Goal: Task Accomplishment & Management: Manage account settings

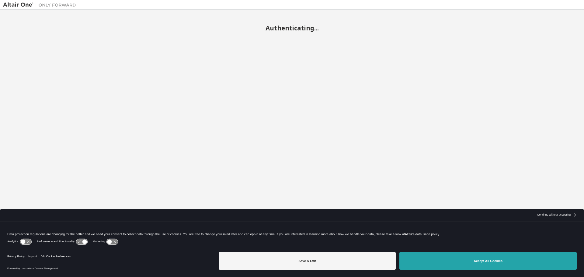
click at [504, 259] on button "Accept All Cookies" at bounding box center [488, 261] width 177 height 18
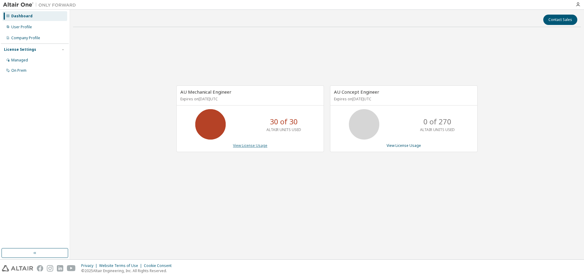
click at [247, 147] on link "View License Usage" at bounding box center [250, 145] width 34 height 5
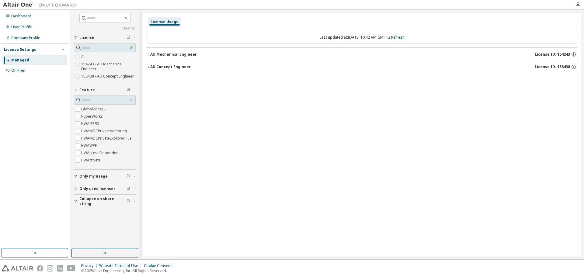
click at [149, 53] on icon "button" at bounding box center [149, 55] width 4 height 4
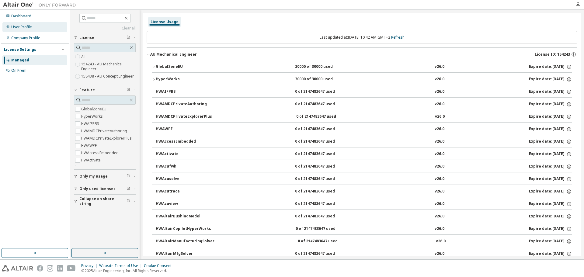
click at [25, 26] on div "User Profile" at bounding box center [21, 27] width 21 height 5
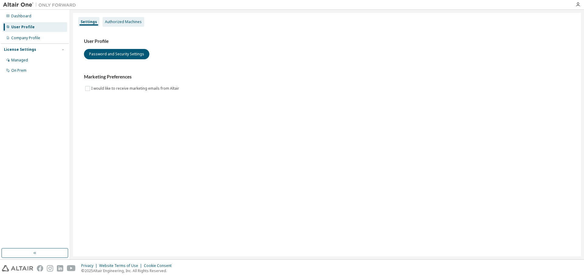
click at [126, 22] on div "Authorized Machines" at bounding box center [123, 21] width 37 height 5
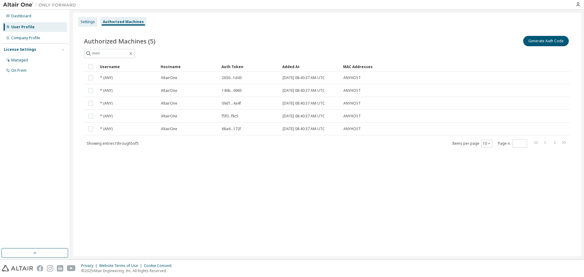
click at [91, 20] on div "Settings" at bounding box center [88, 21] width 14 height 5
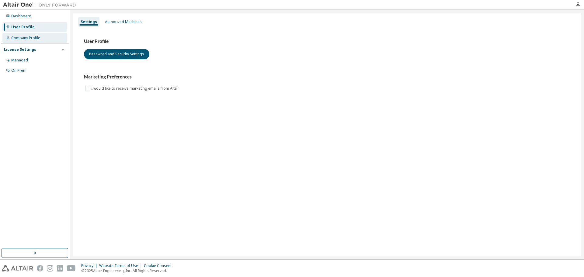
click at [36, 40] on div "Company Profile" at bounding box center [25, 38] width 29 height 5
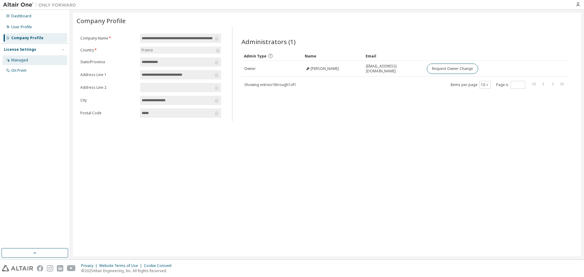
click at [24, 58] on div "Managed" at bounding box center [19, 60] width 17 height 5
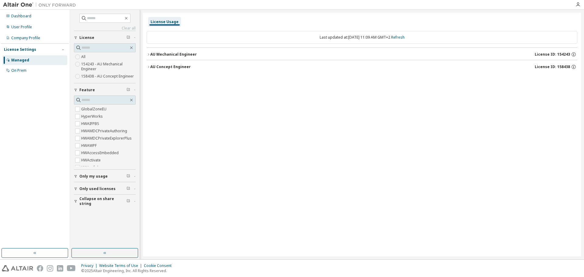
click at [148, 58] on button "AU Mechanical Engineer License ID: 154243" at bounding box center [362, 54] width 431 height 13
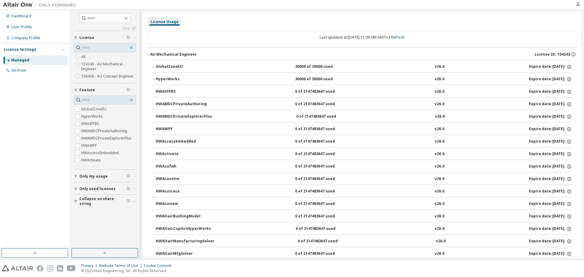
click at [148, 57] on button "AU Mechanical Engineer License ID: 154243" at bounding box center [362, 54] width 431 height 13
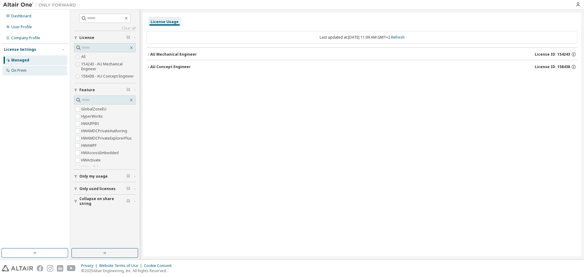
click at [24, 68] on div "On Prem" at bounding box center [18, 70] width 15 height 5
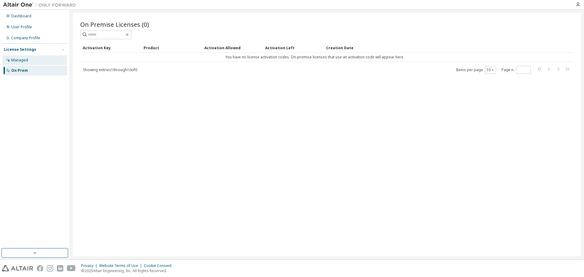
click at [27, 59] on div "Managed" at bounding box center [19, 60] width 17 height 5
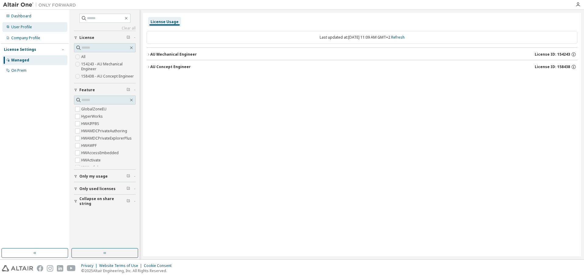
click at [26, 23] on div "User Profile" at bounding box center [34, 27] width 65 height 10
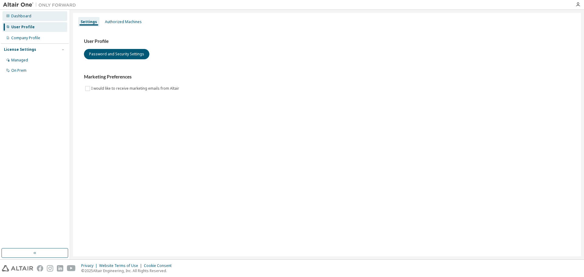
click at [33, 19] on div "Dashboard" at bounding box center [34, 16] width 65 height 10
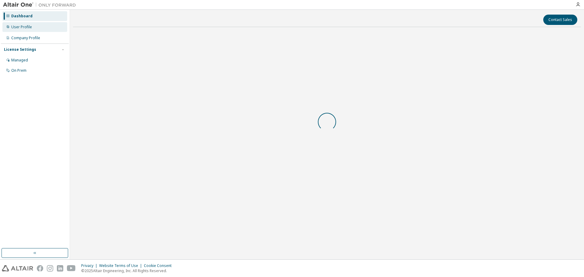
click at [33, 26] on div "User Profile" at bounding box center [34, 27] width 65 height 10
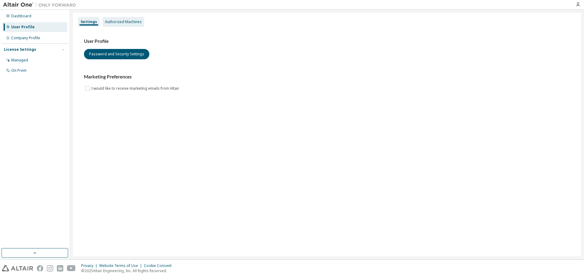
click at [116, 25] on div "Authorized Machines" at bounding box center [124, 22] width 42 height 10
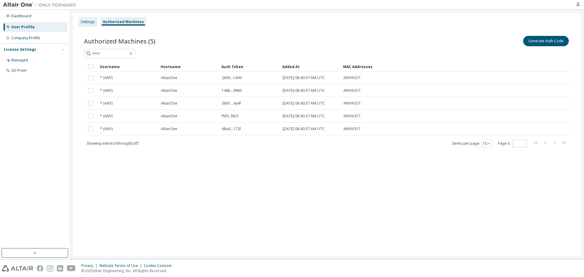
click at [94, 23] on div "Settings" at bounding box center [88, 21] width 14 height 5
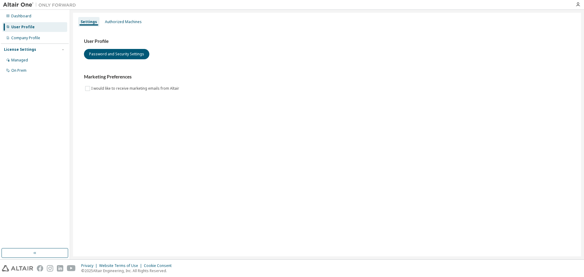
click at [581, 5] on div at bounding box center [578, 4] width 12 height 5
click at [578, 5] on icon "button" at bounding box center [578, 4] width 5 height 5
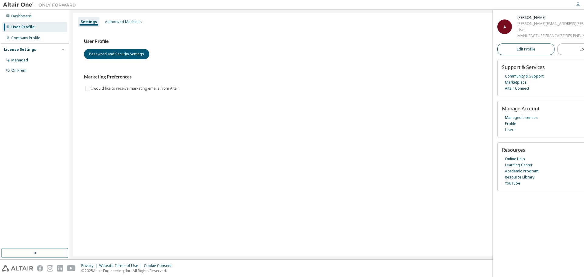
click at [535, 47] on link "Edit Profile" at bounding box center [526, 50] width 57 height 12
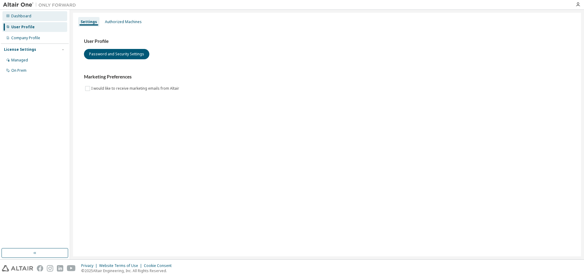
click at [11, 15] on div "Dashboard" at bounding box center [21, 16] width 20 height 5
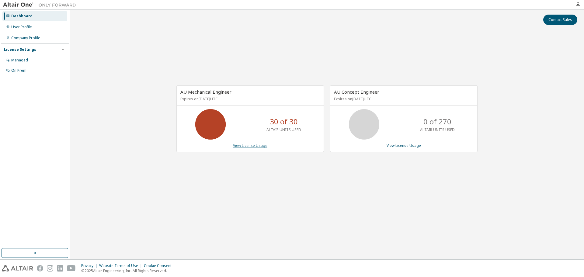
click at [255, 146] on link "View License Usage" at bounding box center [250, 145] width 34 height 5
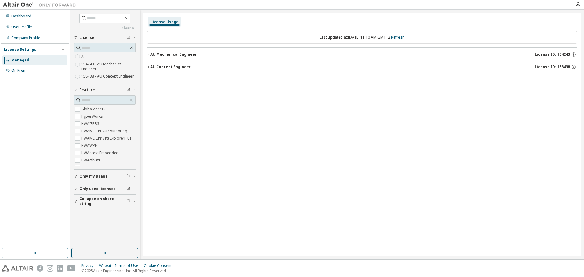
click at [174, 67] on div "AU Concept Engineer" at bounding box center [170, 67] width 40 height 5
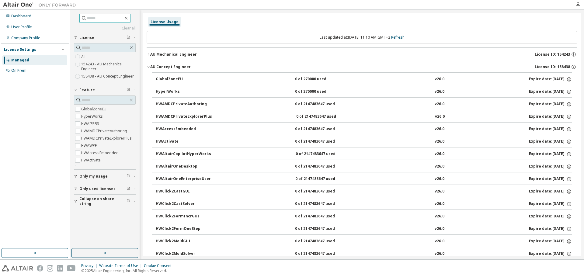
click at [100, 20] on input "text" at bounding box center [105, 18] width 37 height 6
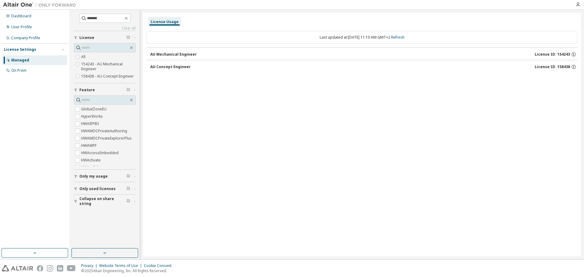
click at [152, 54] on div "AU Mechanical Engineer" at bounding box center [173, 54] width 47 height 5
click at [101, 18] on input "*******" at bounding box center [105, 18] width 37 height 6
type input "******"
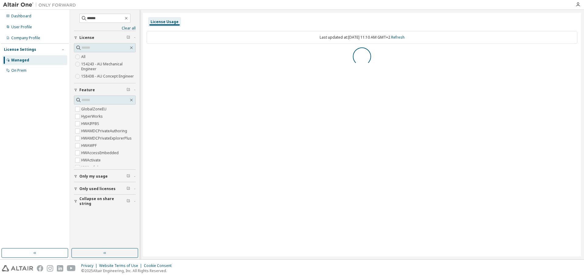
click at [174, 54] on div at bounding box center [362, 56] width 431 height 18
click at [173, 52] on div "AU Mechanical Engineer" at bounding box center [173, 54] width 47 height 5
click at [172, 69] on div "AU Concept Engineer" at bounding box center [170, 67] width 40 height 5
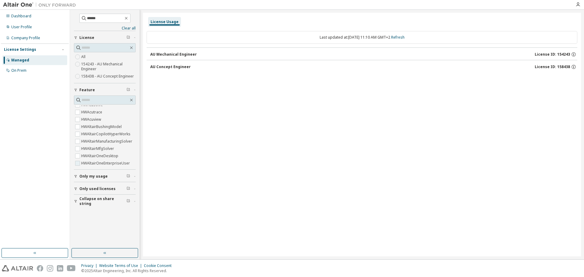
scroll to position [30, 0]
click at [129, 19] on icon "button" at bounding box center [126, 18] width 5 height 5
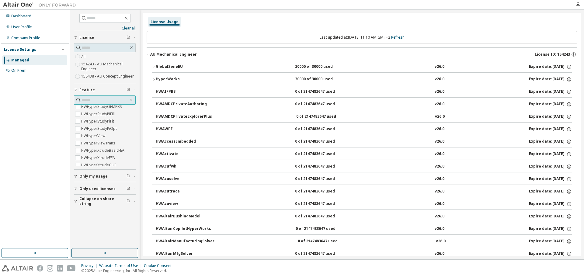
scroll to position [639, 0]
click at [99, 99] on input "text" at bounding box center [105, 100] width 47 height 6
type input "***"
click at [81, 109] on label "HWInspire" at bounding box center [90, 109] width 19 height 7
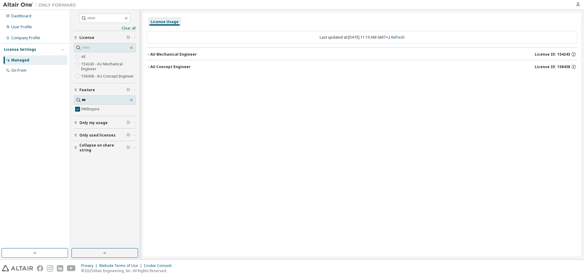
click at [158, 53] on div "AU Mechanical Engineer" at bounding box center [173, 54] width 47 height 5
click at [166, 66] on div "HWInspire" at bounding box center [183, 66] width 55 height 5
click at [312, 67] on div "0 of 2147483647 used" at bounding box center [322, 66] width 55 height 5
click at [164, 67] on div "HWInspire" at bounding box center [183, 66] width 55 height 5
click at [153, 82] on div "AU Concept Engineer" at bounding box center [170, 81] width 40 height 5
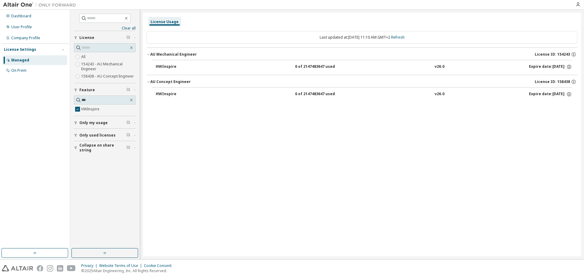
click at [308, 93] on div "0 of 2147483647 used" at bounding box center [322, 94] width 55 height 5
click at [168, 93] on div "HWInspire" at bounding box center [183, 94] width 55 height 5
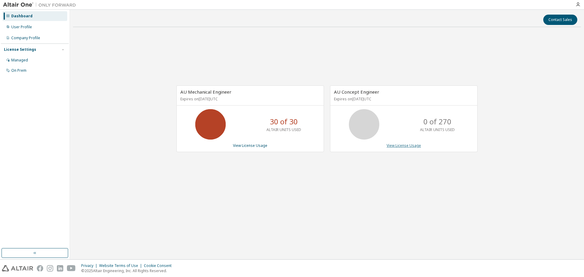
click at [408, 146] on link "View License Usage" at bounding box center [404, 145] width 34 height 5
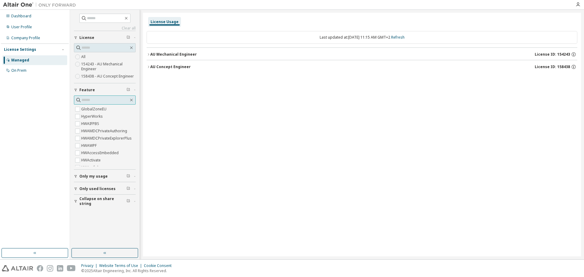
click at [110, 100] on input "text" at bounding box center [105, 100] width 47 height 6
type input "******"
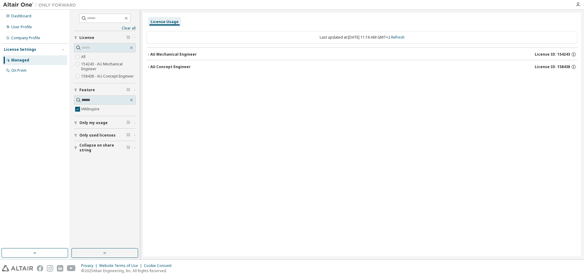
click at [153, 55] on div "AU Mechanical Engineer" at bounding box center [173, 54] width 47 height 5
click at [165, 61] on button "HWInspire 0 of 2147483647 used v26.0 Expire date: [DATE]" at bounding box center [364, 66] width 416 height 13
click at [317, 67] on div "0 of 2147483647 used" at bounding box center [322, 66] width 55 height 5
click at [43, 73] on div "On Prem" at bounding box center [34, 71] width 65 height 10
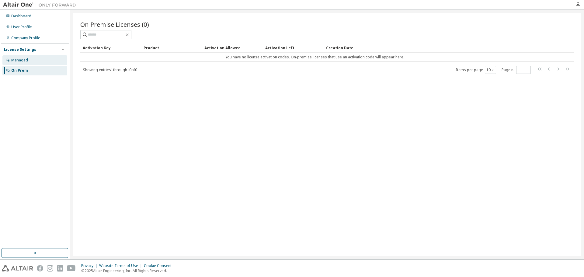
click at [38, 61] on div "Managed" at bounding box center [34, 60] width 65 height 10
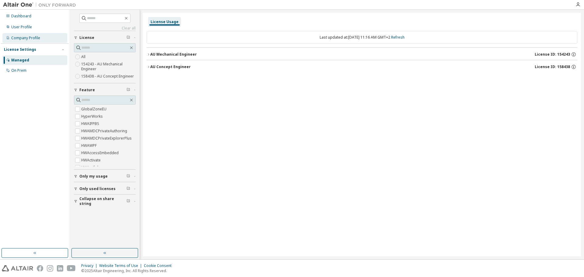
click at [40, 38] on div "Company Profile" at bounding box center [25, 38] width 29 height 5
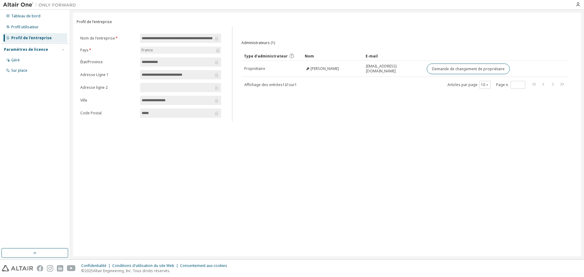
click at [408, 204] on div "**********" at bounding box center [327, 135] width 508 height 244
click at [33, 30] on div "Profil utilisateur" at bounding box center [34, 27] width 65 height 10
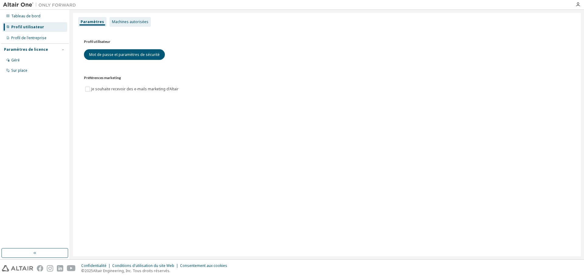
click at [114, 23] on font "Machines autorisées" at bounding box center [130, 21] width 37 height 5
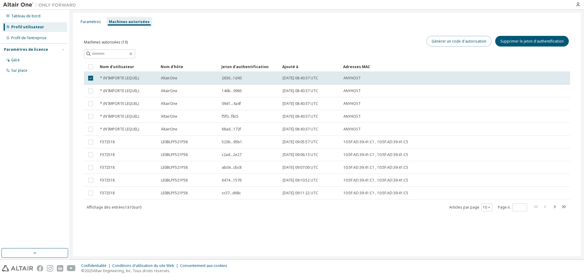
click at [445, 40] on font "Générer un code d'autorisation" at bounding box center [459, 41] width 55 height 5
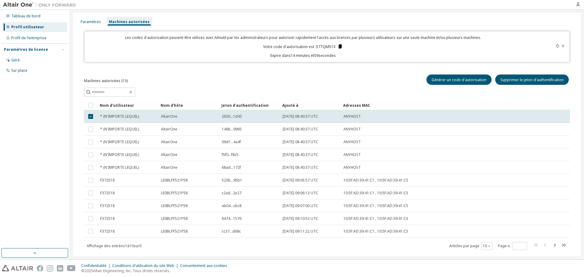
click at [339, 47] on icon at bounding box center [340, 46] width 3 height 4
